Goal: Navigation & Orientation: Find specific page/section

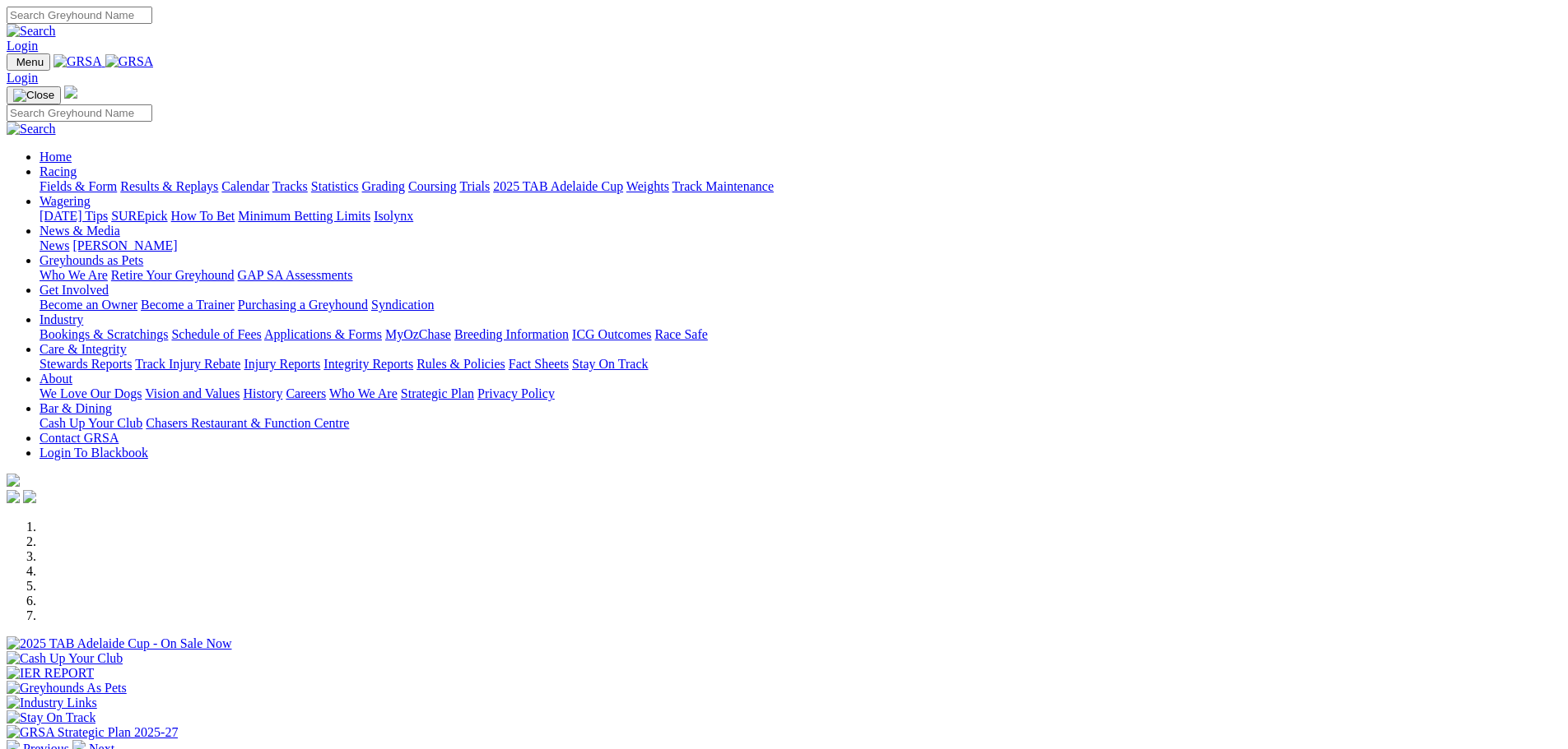
click at [76, 164] on link "Racing" at bounding box center [58, 171] width 37 height 14
click at [457, 180] on link "Coursing" at bounding box center [432, 186] width 48 height 14
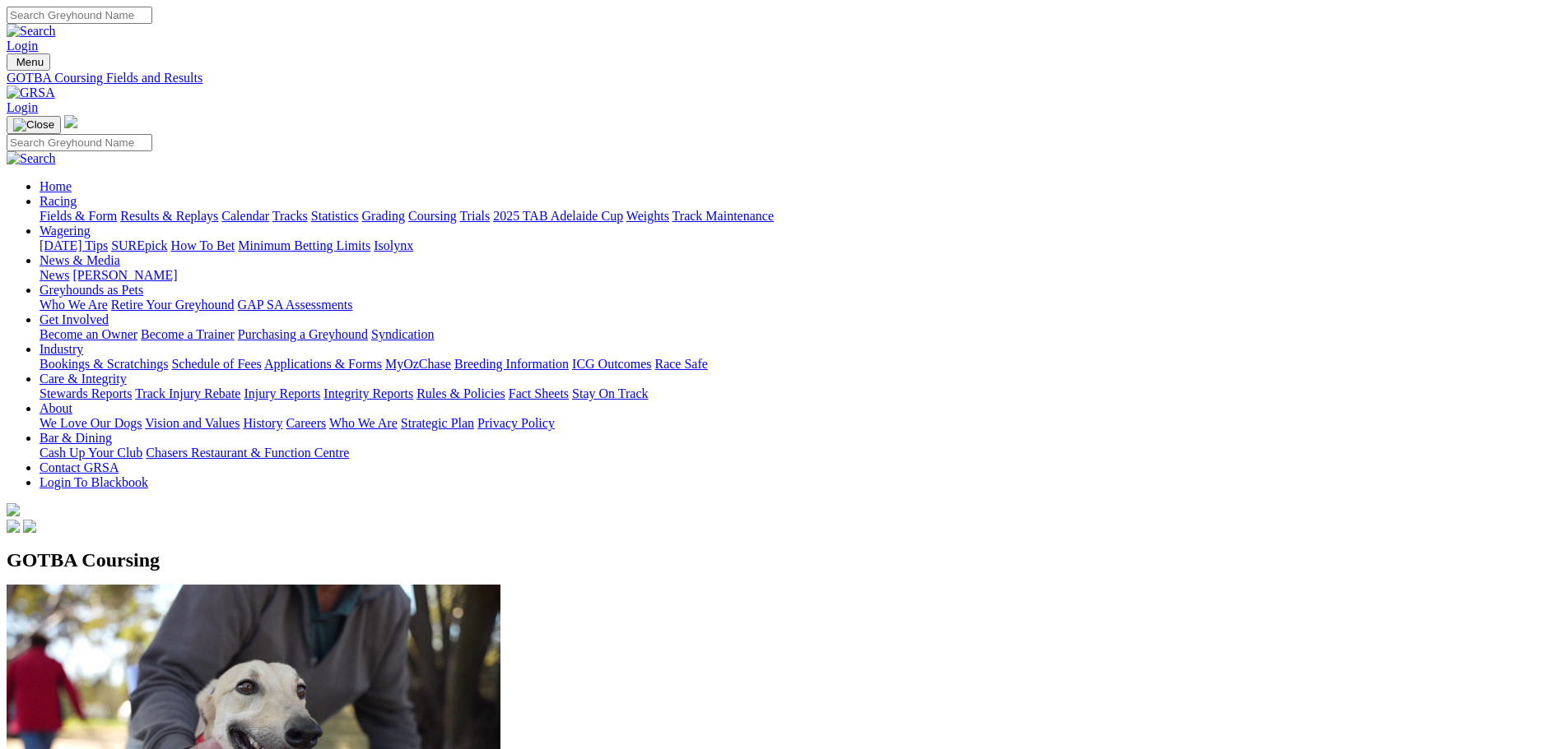
click at [623, 209] on link "2025 TAB Adelaide Cup" at bounding box center [558, 216] width 130 height 14
